Goal: Task Accomplishment & Management: Use online tool/utility

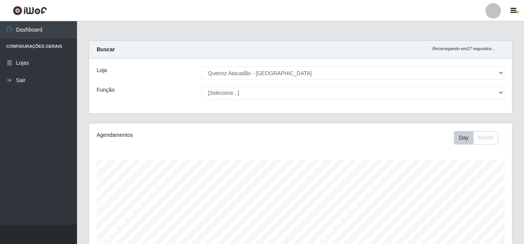
select select "225"
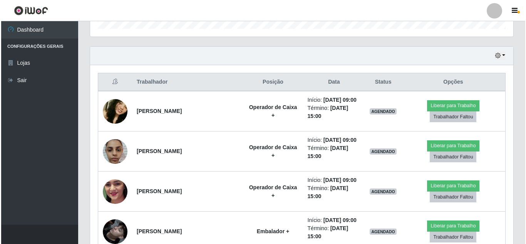
scroll to position [160, 423]
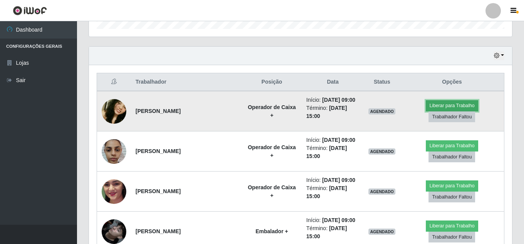
click at [446, 111] on button "Liberar para Trabalho" at bounding box center [452, 105] width 52 height 11
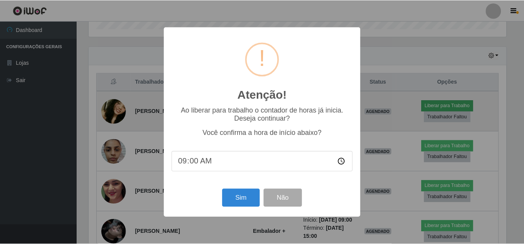
scroll to position [160, 419]
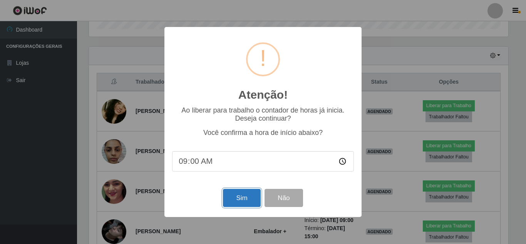
click at [253, 201] on button "Sim" at bounding box center [241, 198] width 37 height 18
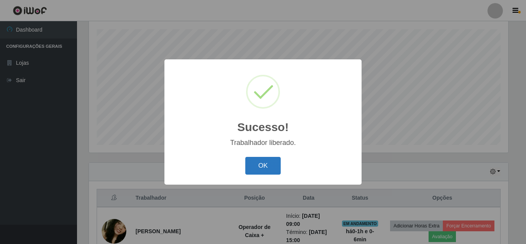
click at [264, 166] on button "OK" at bounding box center [263, 166] width 36 height 18
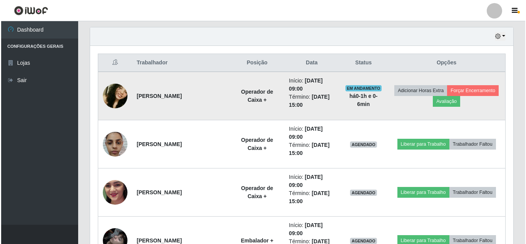
scroll to position [285, 0]
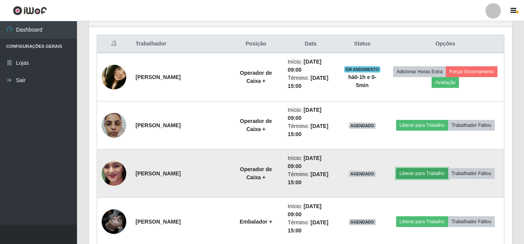
click at [448, 168] on button "Liberar para Trabalho" at bounding box center [422, 173] width 52 height 11
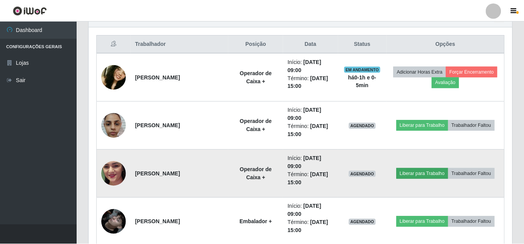
scroll to position [160, 419]
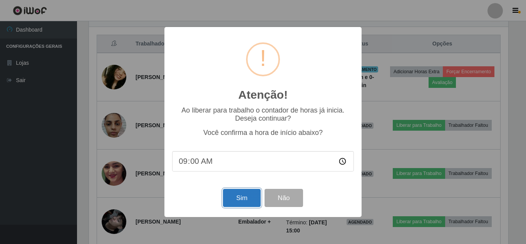
click at [242, 201] on button "Sim" at bounding box center [241, 198] width 37 height 18
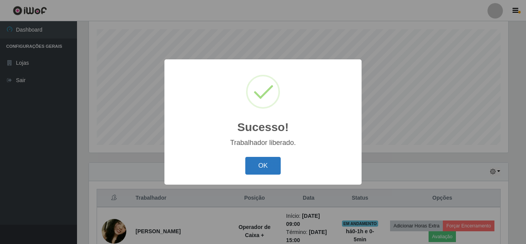
click at [274, 164] on button "OK" at bounding box center [263, 166] width 36 height 18
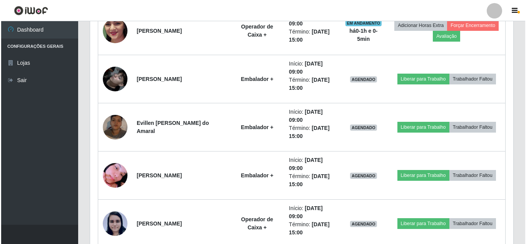
scroll to position [477, 0]
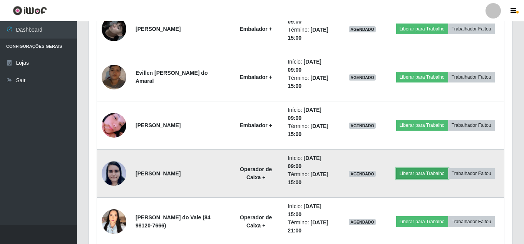
click at [448, 168] on button "Liberar para Trabalho" at bounding box center [422, 173] width 52 height 11
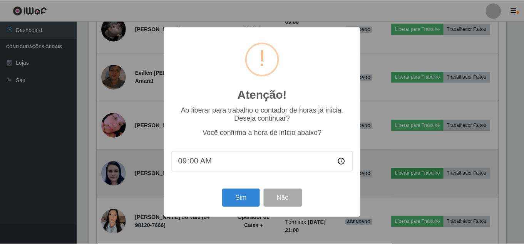
scroll to position [160, 419]
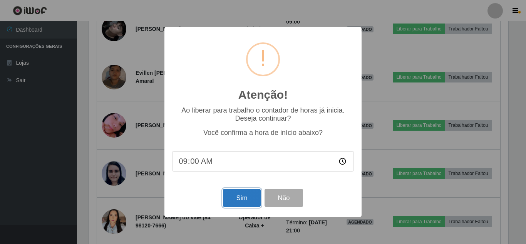
click at [253, 201] on button "Sim" at bounding box center [241, 198] width 37 height 18
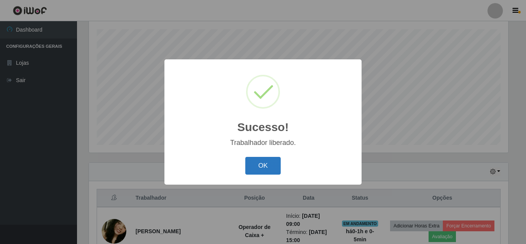
click at [268, 171] on button "OK" at bounding box center [263, 166] width 36 height 18
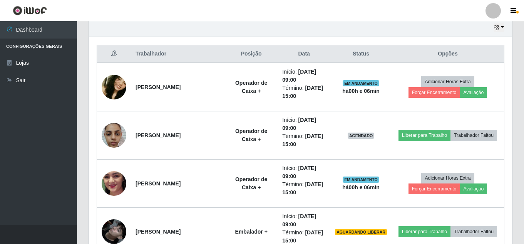
scroll to position [323, 0]
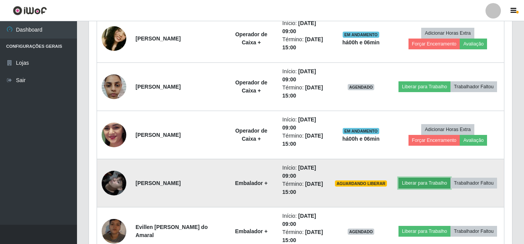
click at [442, 178] on button "Liberar para Trabalho" at bounding box center [425, 183] width 52 height 11
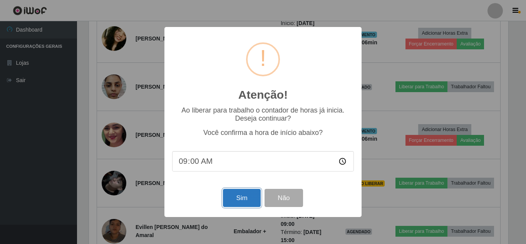
click at [248, 198] on button "Sim" at bounding box center [241, 198] width 37 height 18
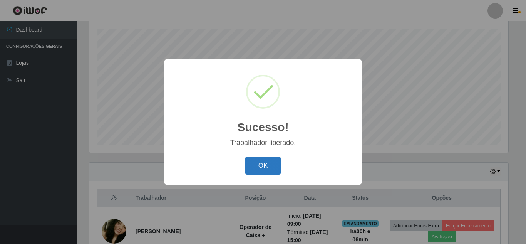
click at [270, 160] on button "OK" at bounding box center [263, 166] width 36 height 18
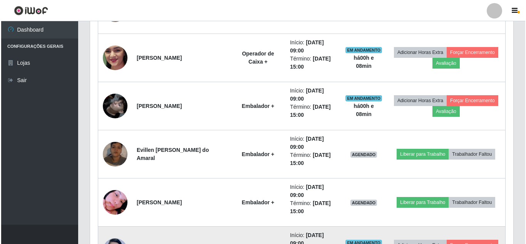
scroll to position [439, 0]
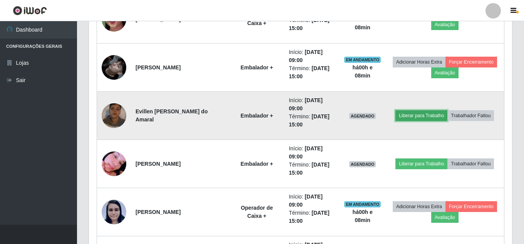
click at [440, 112] on button "Liberar para Trabalho" at bounding box center [421, 115] width 52 height 11
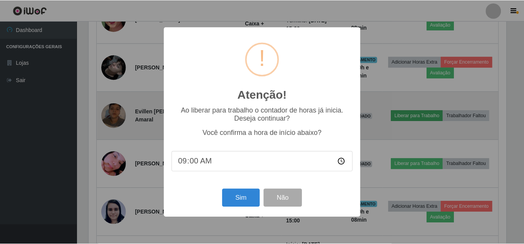
scroll to position [160, 419]
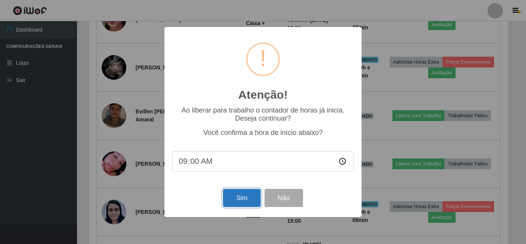
click at [247, 198] on button "Sim" at bounding box center [241, 198] width 37 height 18
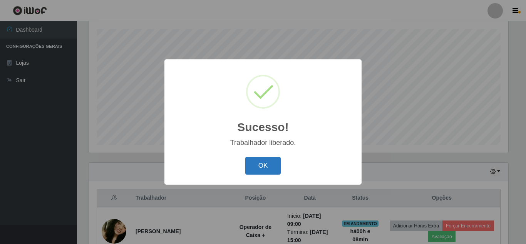
click at [263, 169] on button "OK" at bounding box center [263, 166] width 36 height 18
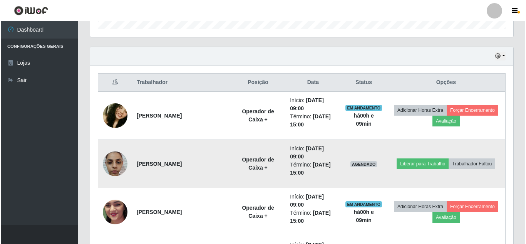
scroll to position [285, 0]
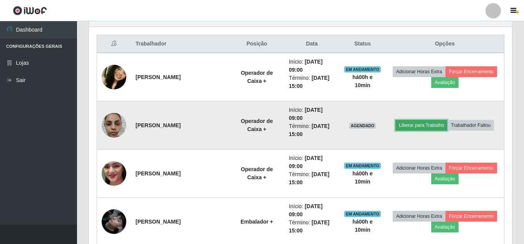
click at [441, 120] on button "Liberar para Trabalho" at bounding box center [421, 125] width 52 height 11
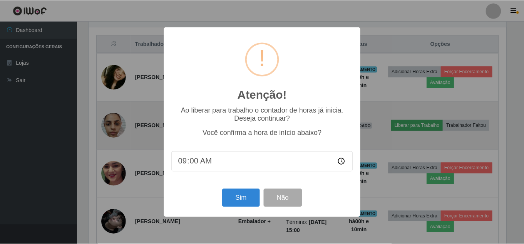
scroll to position [160, 419]
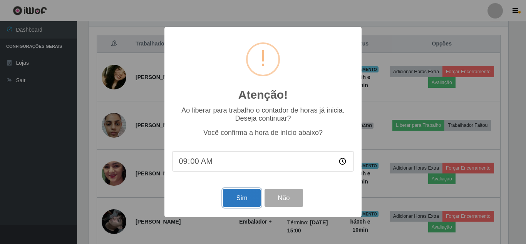
click at [236, 198] on button "Sim" at bounding box center [241, 198] width 37 height 18
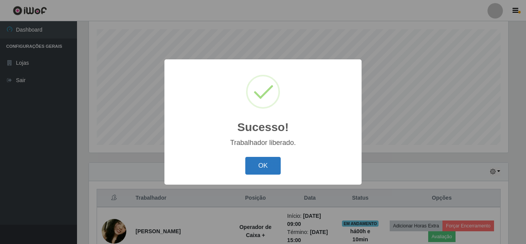
click at [264, 165] on button "OK" at bounding box center [263, 166] width 36 height 18
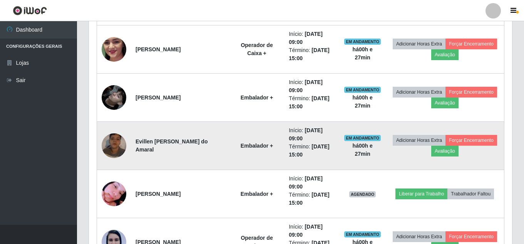
scroll to position [419, 0]
